Goal: Book appointment/travel/reservation

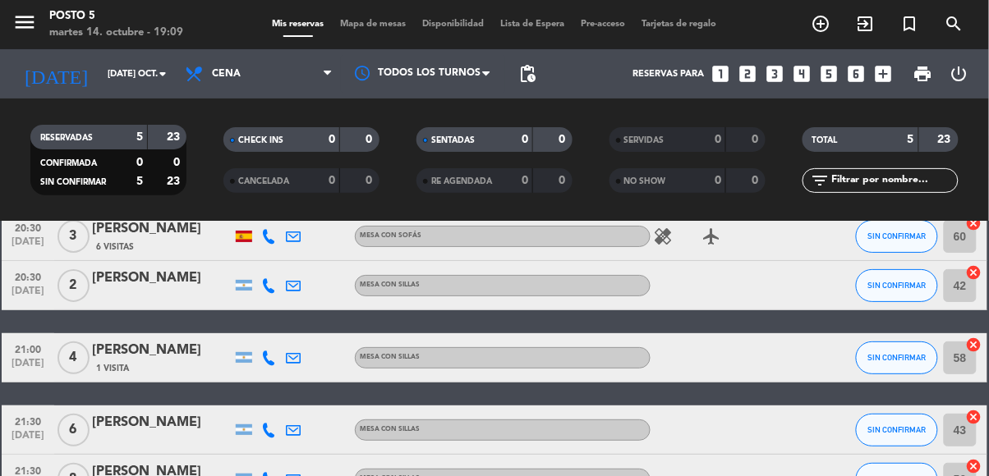
scroll to position [92, 0]
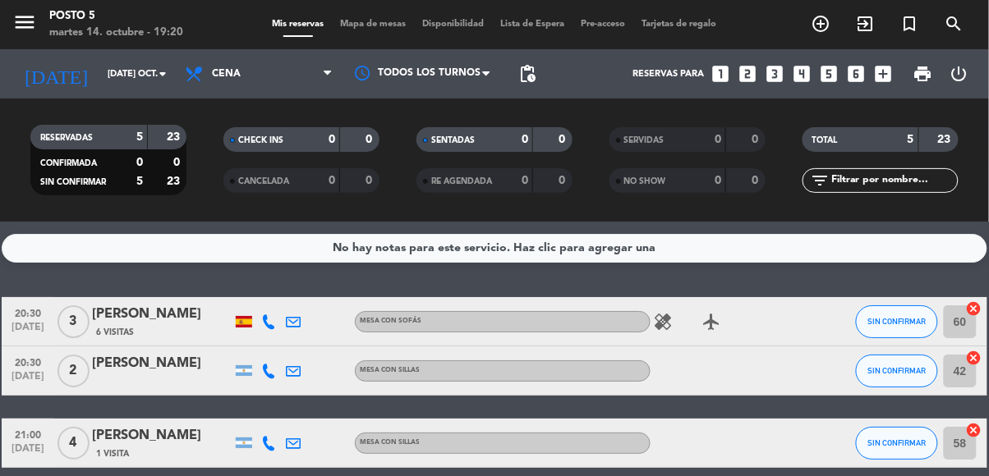
click at [806, 81] on icon "looks_4" at bounding box center [801, 73] width 21 height 21
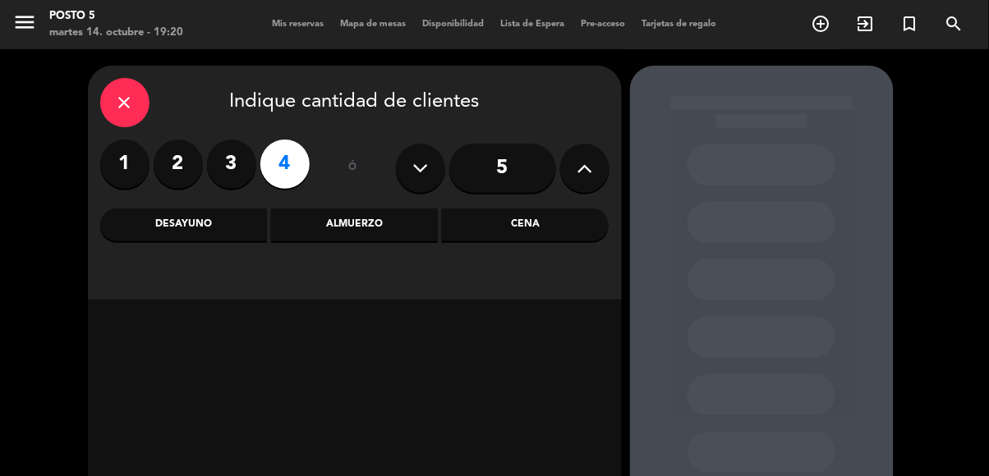
scroll to position [58, 0]
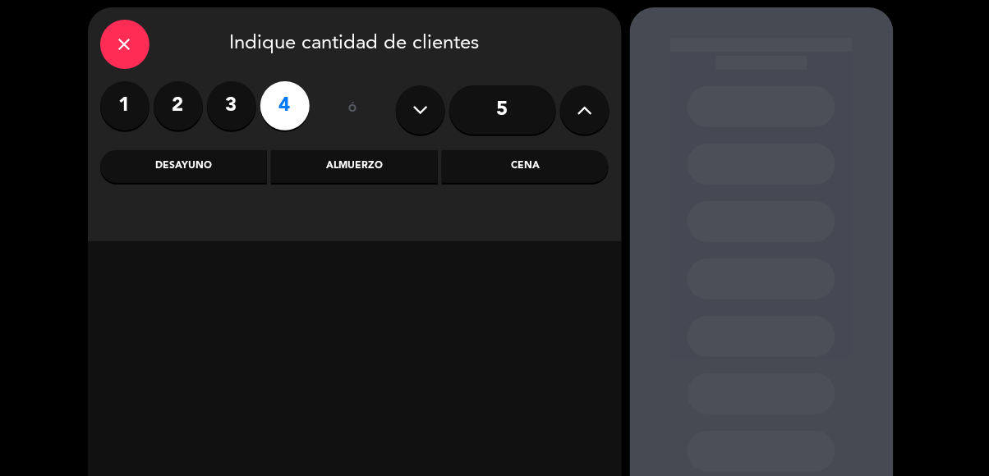
click at [529, 160] on div "Cena" at bounding box center [525, 166] width 167 height 33
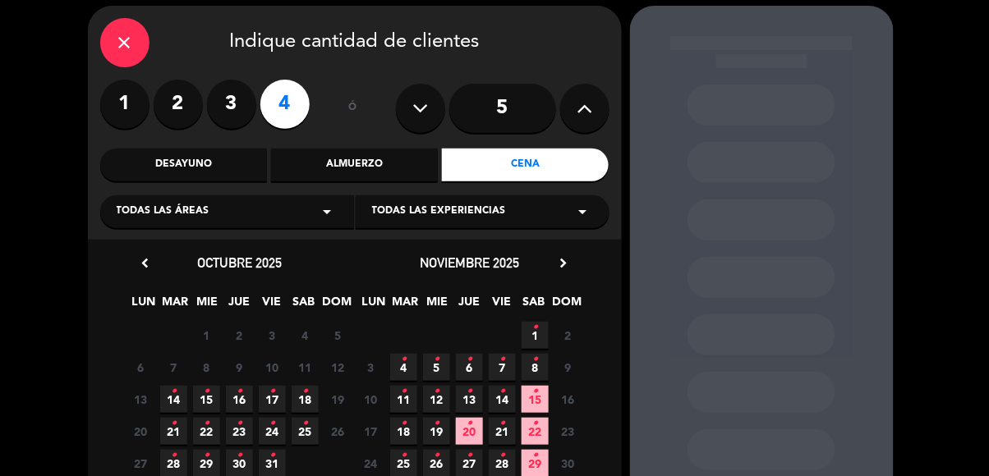
scroll to position [102, 0]
click at [163, 386] on span "14 •" at bounding box center [173, 399] width 27 height 27
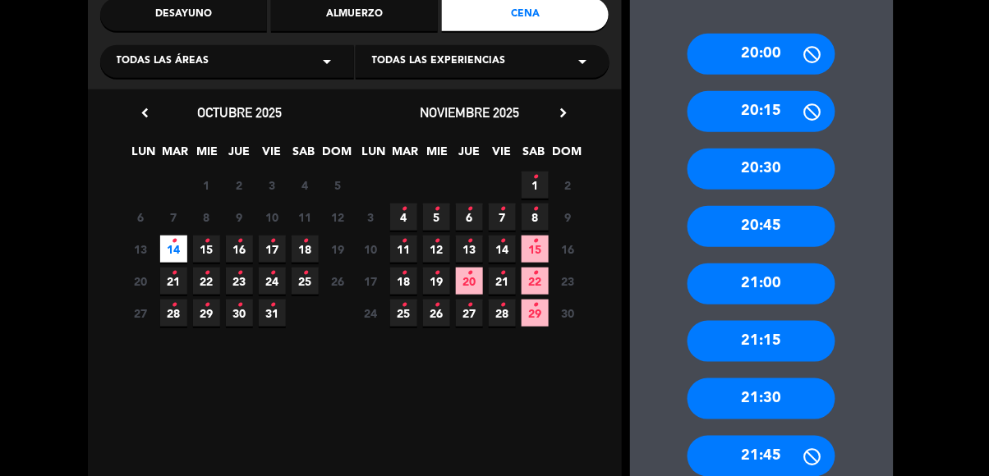
scroll to position [233, 0]
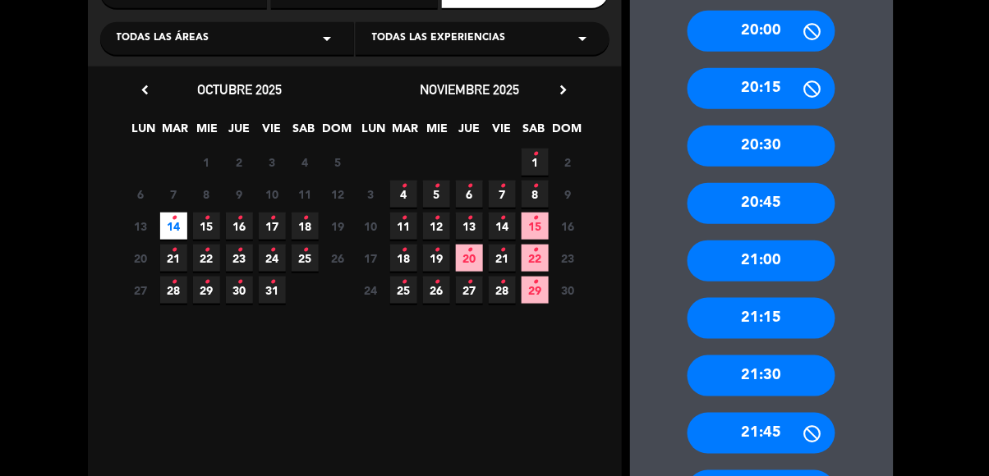
click at [789, 366] on div "21:30" at bounding box center [762, 376] width 148 height 41
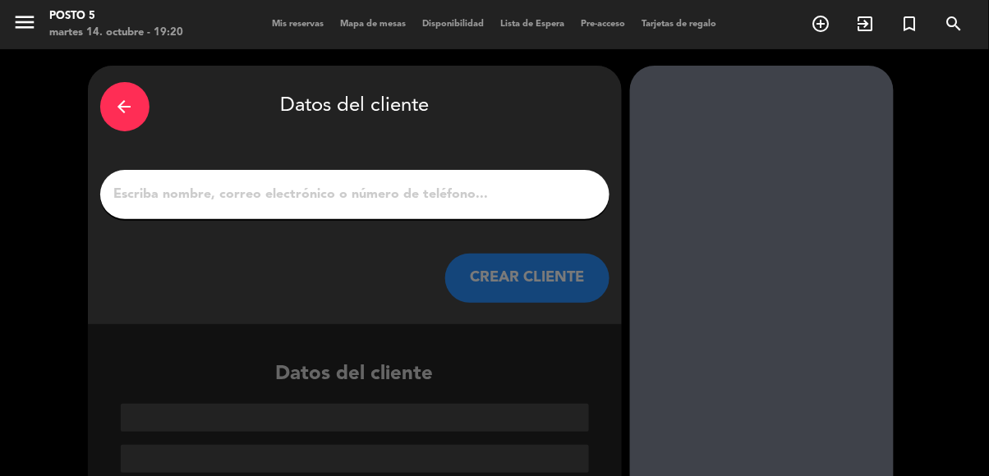
click at [434, 200] on input "1" at bounding box center [355, 194] width 485 height 23
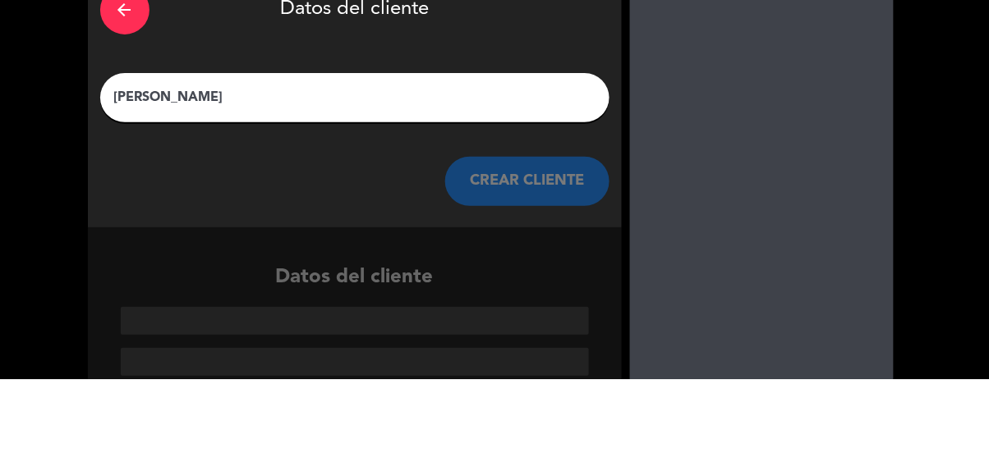
type input "[PERSON_NAME]"
click at [748, 220] on div at bounding box center [762, 290] width 264 height 449
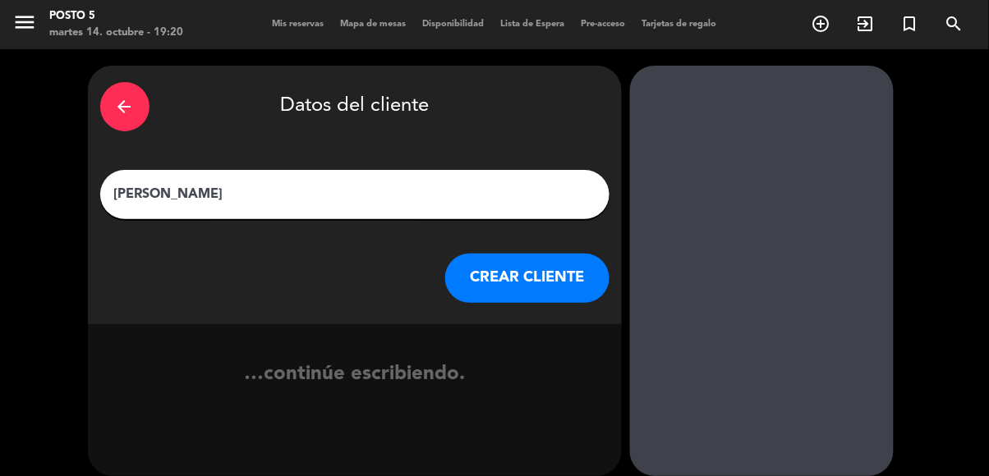
click at [557, 265] on button "CREAR CLIENTE" at bounding box center [527, 278] width 164 height 49
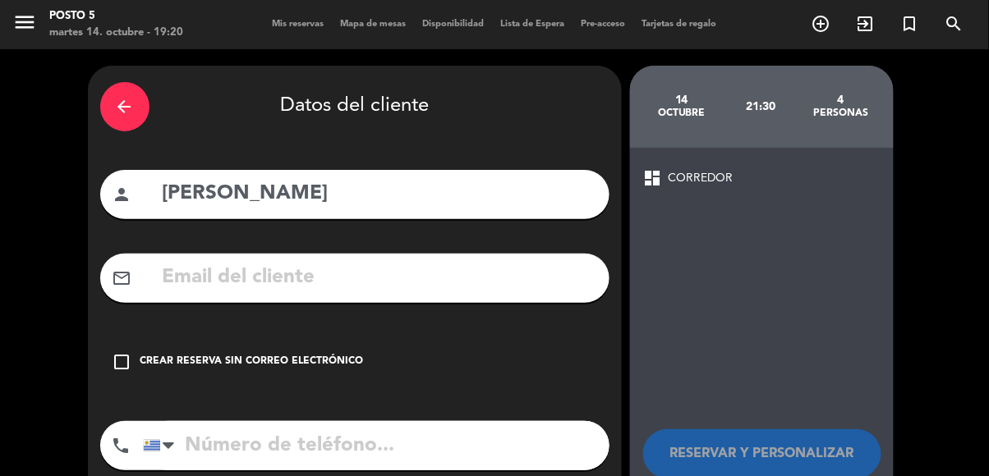
scroll to position [102, 0]
click at [355, 421] on input "tel" at bounding box center [376, 445] width 467 height 49
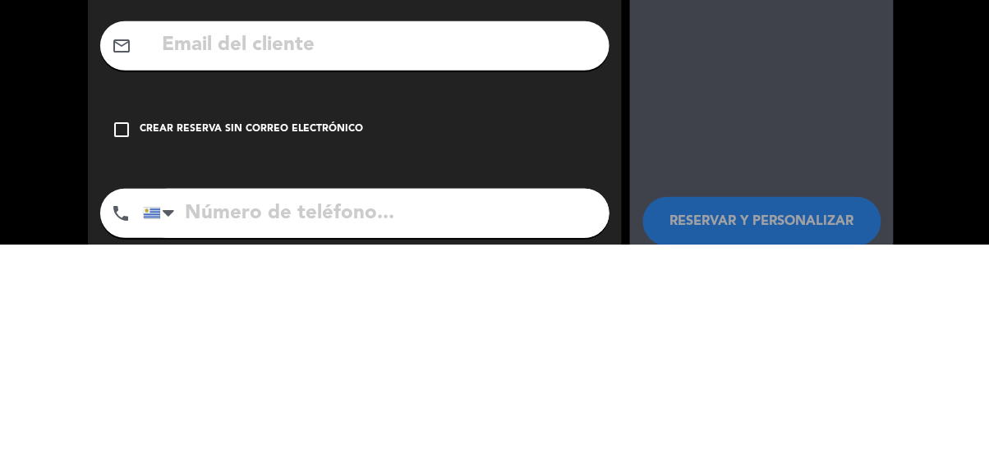
click at [822, 283] on div "dashboard CORREDOR RESERVAR Y PERSONALIZAR RESERVAR Y TERMINAR" at bounding box center [762, 352] width 264 height 408
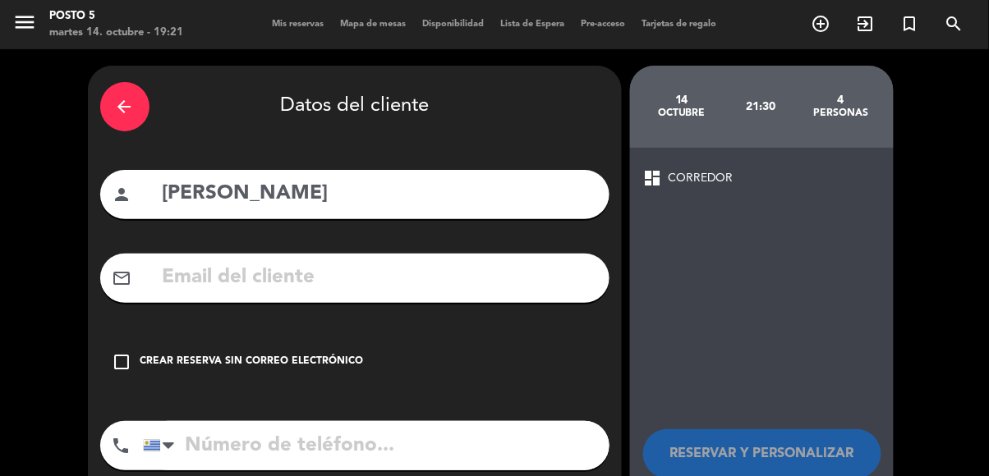
click at [116, 352] on icon "check_box_outline_blank" at bounding box center [123, 362] width 20 height 20
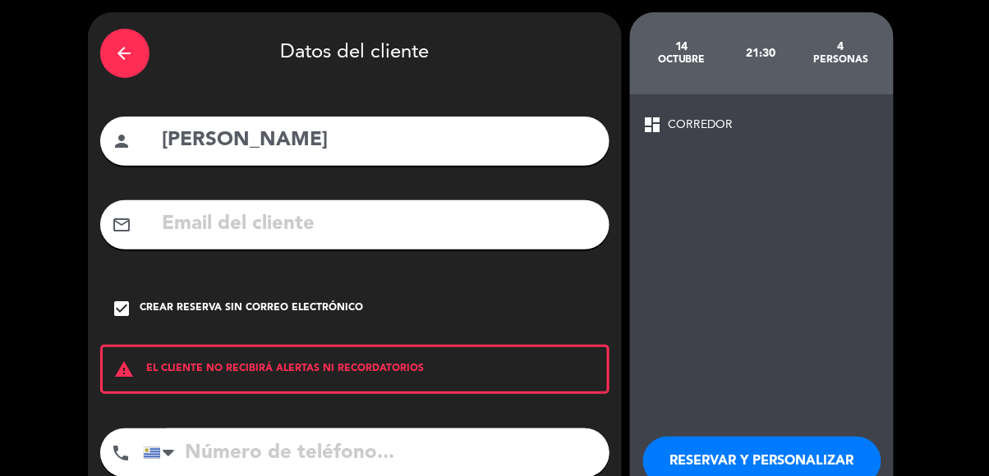
scroll to position [53, 0]
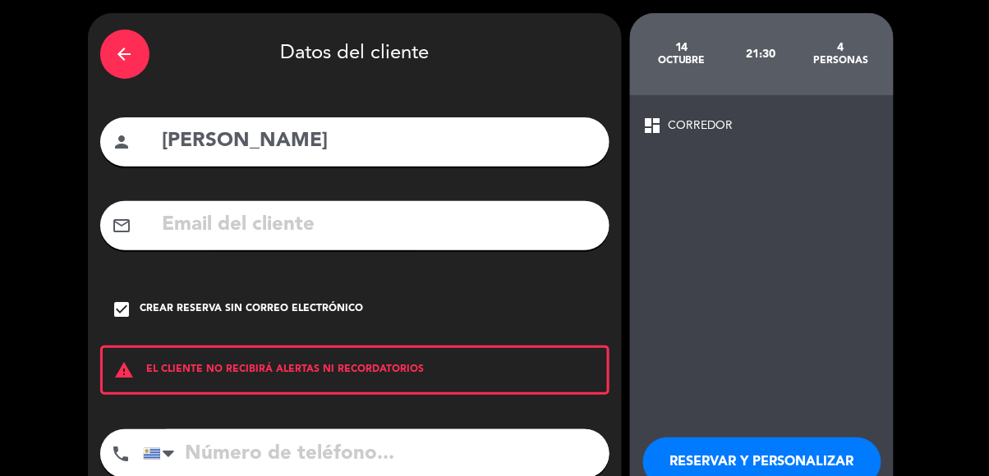
click at [800, 438] on button "RESERVAR Y PERSONALIZAR" at bounding box center [762, 462] width 238 height 49
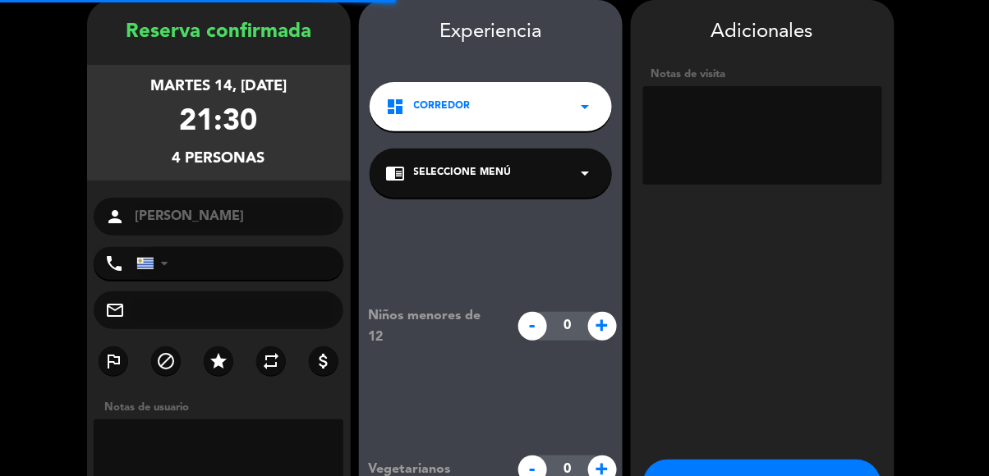
scroll to position [0, 0]
click at [757, 143] on textarea at bounding box center [762, 135] width 239 height 99
click at [748, 146] on textarea at bounding box center [762, 135] width 239 height 99
type textarea "Mesa 10"
click at [928, 152] on booking-confirmed "Reserva confirmada martes 14, oct. 2025 21:30 4 personas person Luciano phone U…" at bounding box center [494, 287] width 956 height 575
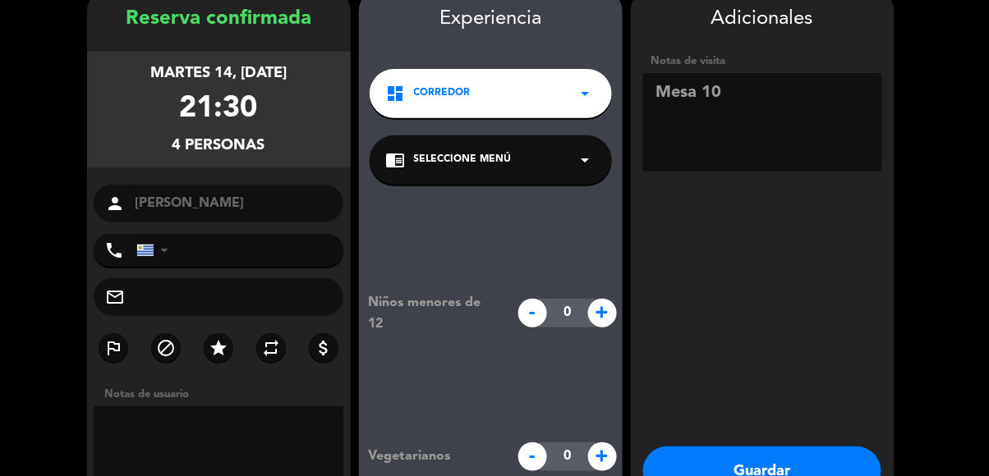
scroll to position [56, 0]
click at [784, 447] on button "Guardar" at bounding box center [762, 471] width 238 height 49
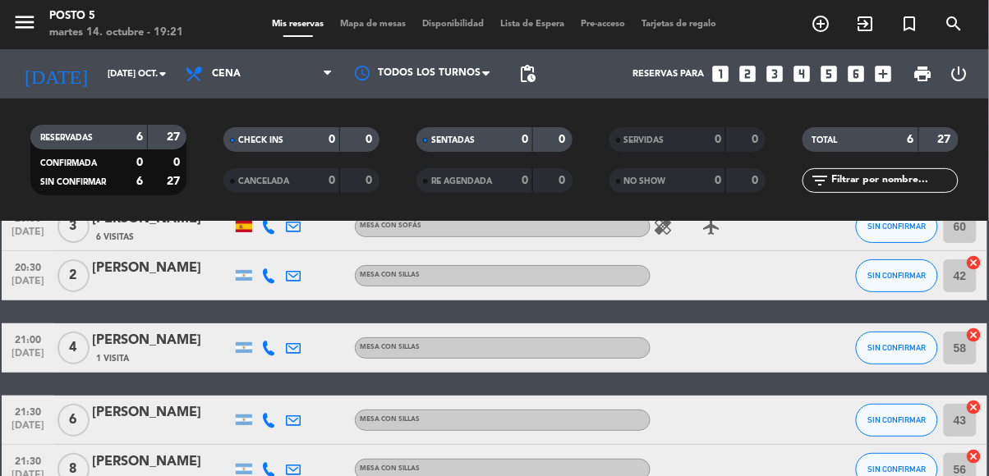
scroll to position [142, 0]
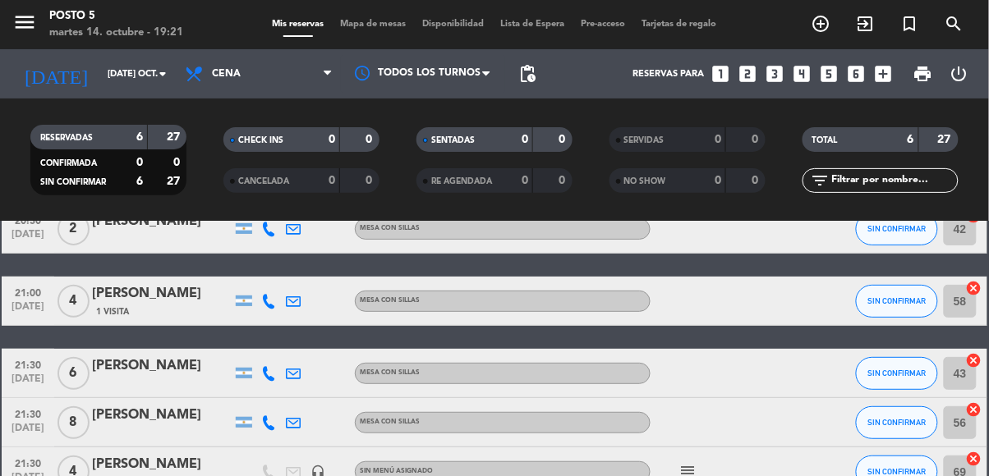
click at [957, 456] on input "69" at bounding box center [960, 472] width 33 height 33
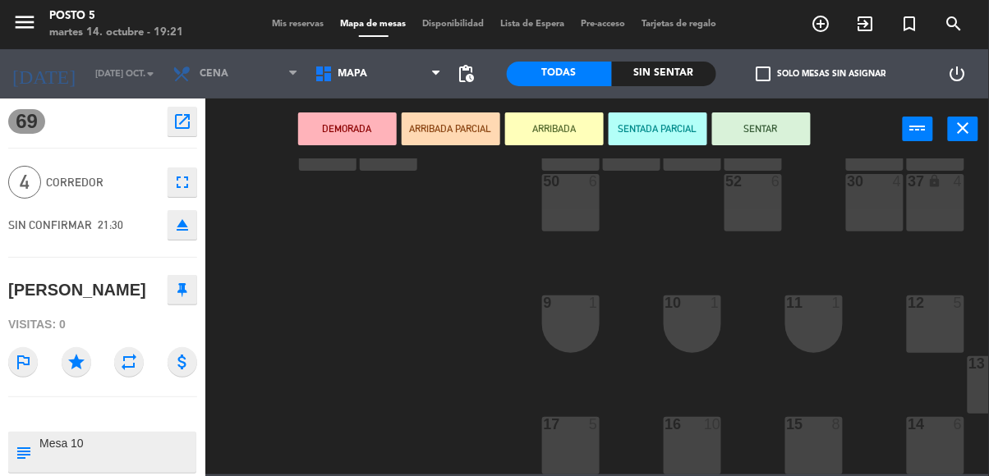
scroll to position [567, 161]
click at [688, 306] on div "10 1" at bounding box center [694, 325] width 58 height 58
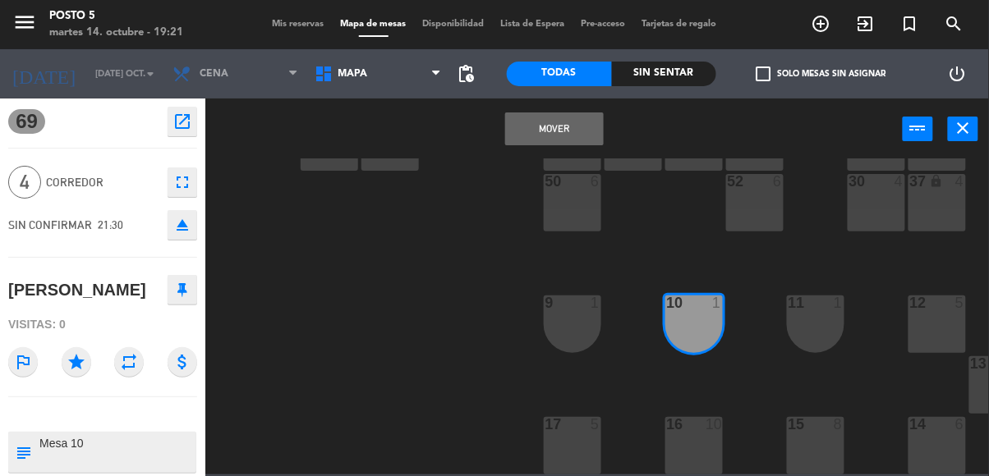
click at [565, 116] on button "Mover" at bounding box center [554, 129] width 99 height 33
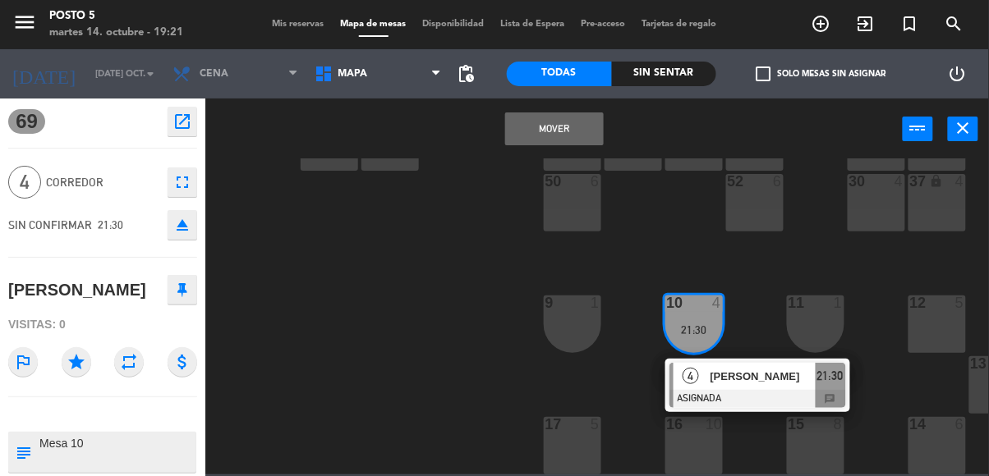
click at [550, 129] on div "menu Posto 5 martes 14. octubre - 19:21 Mis reservas Mapa de mesas Disponibilid…" at bounding box center [494, 238] width 989 height 476
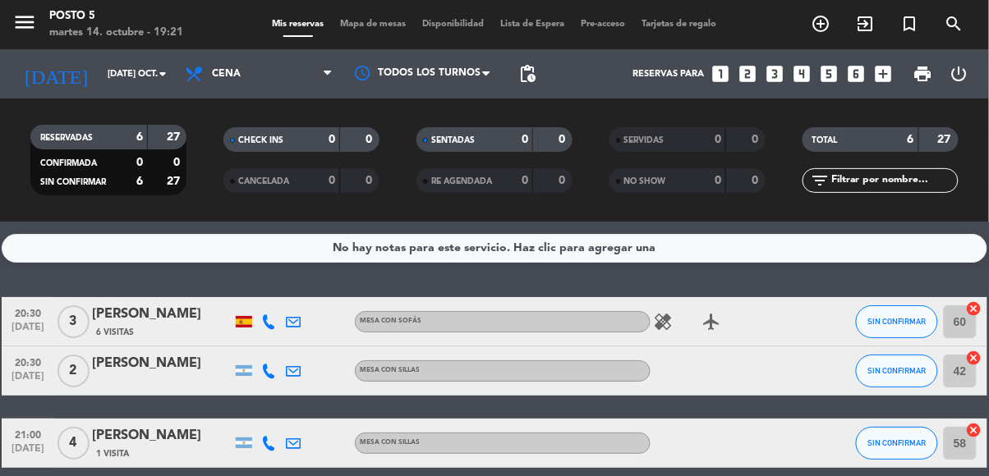
click at [20, 122] on div "RESERVADAS 6 27 CONFIRMADA 0 0 SIN CONFIRMAR 6 27" at bounding box center [108, 160] width 193 height 90
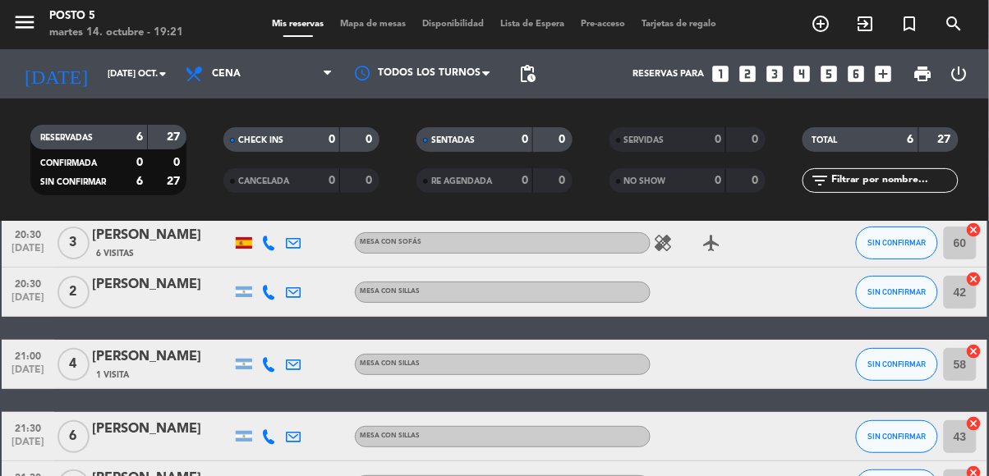
scroll to position [77, 0]
